Goal: Task Accomplishment & Management: Manage account settings

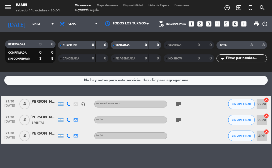
scroll to position [2, 0]
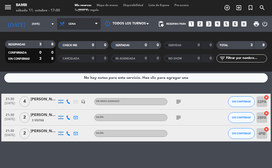
click at [82, 21] on span "Cena" at bounding box center [79, 24] width 44 height 12
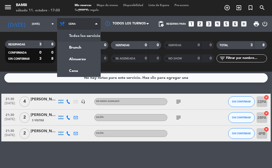
click at [92, 37] on div "menu [PERSON_NAME][DATE] 11. octubre - 17:00 Mis reservas Mapa de mesas Disponi…" at bounding box center [136, 36] width 272 height 72
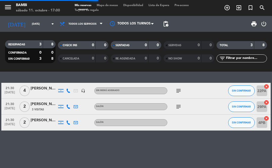
scroll to position [0, 0]
click at [179, 89] on icon "subject" at bounding box center [178, 91] width 6 height 6
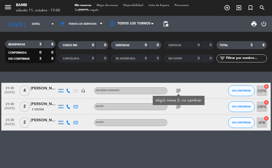
click at [177, 89] on icon "subject" at bounding box center [178, 91] width 6 height 6
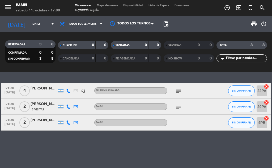
drag, startPoint x: 179, startPoint y: 90, endPoint x: 185, endPoint y: 89, distance: 5.4
click at [180, 90] on icon "subject" at bounding box center [178, 91] width 6 height 6
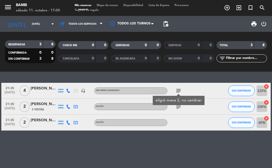
click at [212, 93] on div "subject eligió mesa 2, no cambiar" at bounding box center [189, 91] width 45 height 16
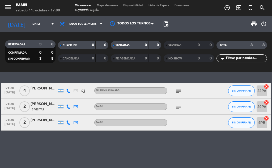
click at [210, 91] on div "subject" at bounding box center [189, 91] width 45 height 16
click at [50, 89] on div "[PERSON_NAME]" at bounding box center [44, 88] width 27 height 6
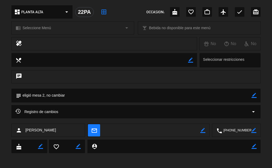
scroll to position [59, 0]
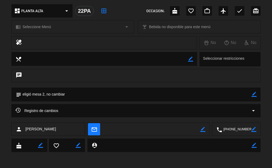
click at [46, 95] on textarea at bounding box center [136, 95] width 230 height 14
drag, startPoint x: 45, startPoint y: 93, endPoint x: 271, endPoint y: 109, distance: 226.9
click at [50, 92] on textarea at bounding box center [136, 95] width 230 height 14
click at [254, 95] on icon "border_color" at bounding box center [253, 94] width 5 height 5
click at [43, 95] on textarea at bounding box center [136, 95] width 230 height 14
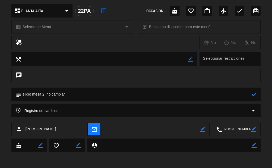
click at [45, 95] on textarea at bounding box center [136, 95] width 230 height 14
type textarea "eligió mesa 22, no cambiar"
click at [254, 94] on icon at bounding box center [253, 94] width 5 height 5
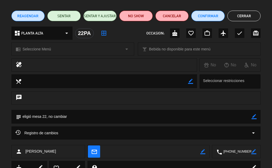
scroll to position [0, 0]
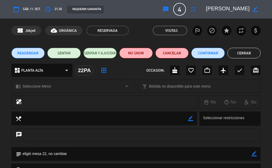
drag, startPoint x: 244, startPoint y: 51, endPoint x: 241, endPoint y: 52, distance: 3.6
click at [243, 51] on button "Cerrar" at bounding box center [243, 53] width 33 height 11
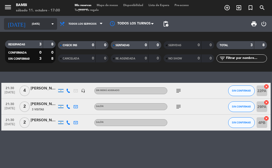
click at [32, 23] on input "[DATE]" at bounding box center [46, 24] width 35 height 8
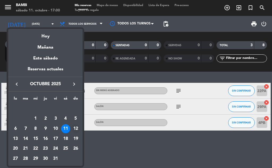
click at [74, 128] on div "12" at bounding box center [75, 128] width 9 height 9
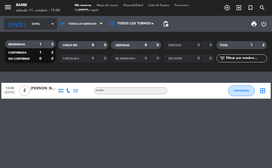
click at [38, 24] on input "[DATE]" at bounding box center [46, 24] width 35 height 8
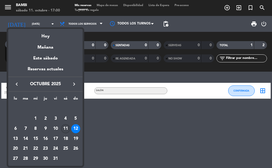
click at [65, 130] on div "11" at bounding box center [65, 128] width 9 height 9
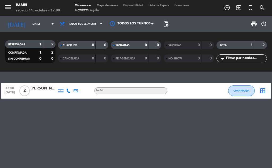
type input "[DATE]"
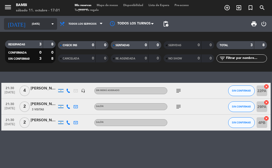
click at [49, 24] on icon "arrow_drop_down" at bounding box center [52, 24] width 6 height 6
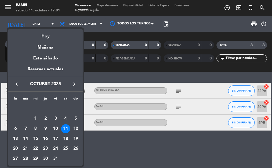
click at [66, 127] on div "11" at bounding box center [65, 128] width 9 height 9
